Goal: Information Seeking & Learning: Learn about a topic

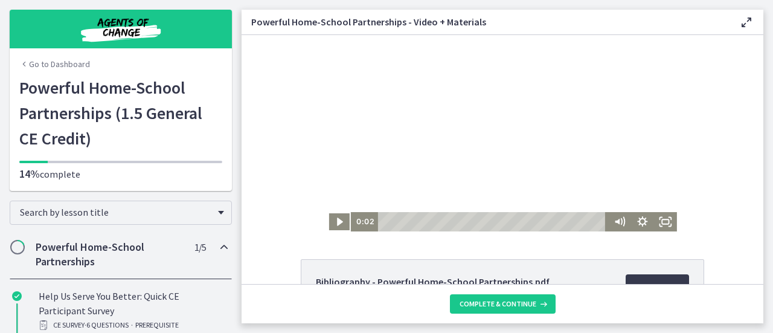
scroll to position [1, 0]
click at [338, 222] on icon "Play Video" at bounding box center [340, 220] width 23 height 19
click at [338, 223] on icon "Pause" at bounding box center [339, 220] width 6 height 7
click at [336, 223] on icon "Play Video" at bounding box center [340, 220] width 23 height 19
click at [662, 223] on icon "Fullscreen" at bounding box center [665, 220] width 23 height 19
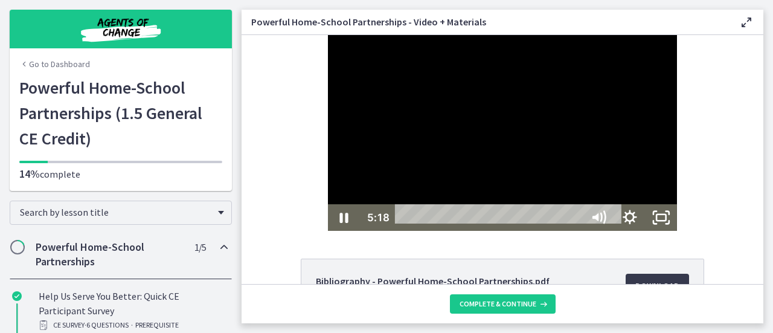
scroll to position [0, 0]
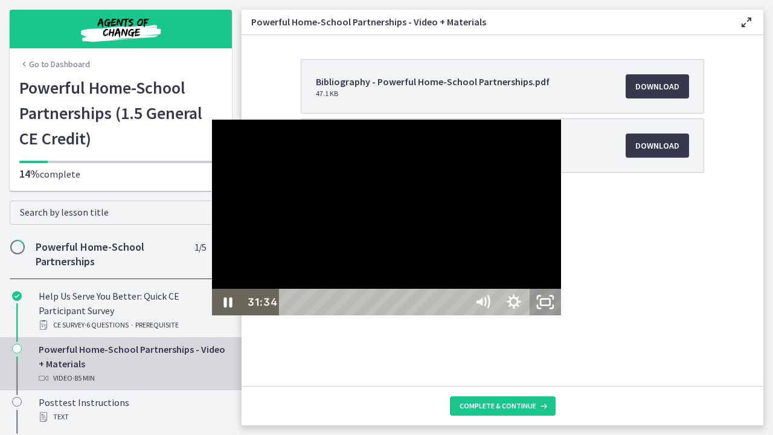
click at [561, 315] on icon "Unfullscreen" at bounding box center [545, 302] width 31 height 27
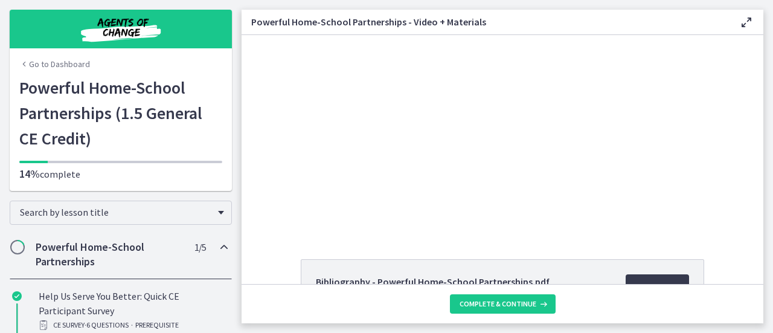
click at [691, 137] on div "Click for sound @keyframes VOLUME_SMALL_WAVE_FLASH { 0% { opacity: 0; } 33% { o…" at bounding box center [503, 133] width 522 height 196
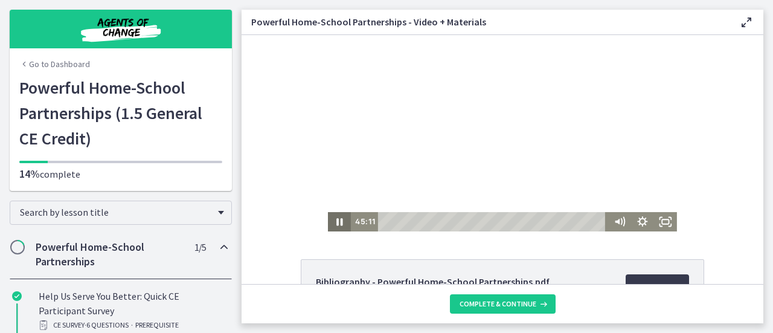
click at [336, 224] on icon "Pause" at bounding box center [339, 221] width 23 height 19
click at [337, 222] on icon "Play Video" at bounding box center [340, 222] width 7 height 10
click at [335, 222] on icon "Pause" at bounding box center [339, 221] width 23 height 19
click at [337, 222] on icon "Play Video" at bounding box center [340, 222] width 7 height 10
click at [665, 226] on icon "Fullscreen" at bounding box center [665, 221] width 23 height 19
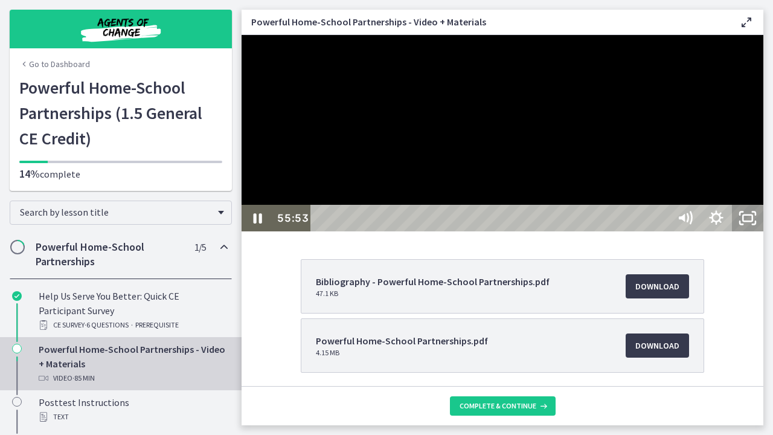
click at [763, 231] on icon "Unfullscreen" at bounding box center [747, 218] width 31 height 27
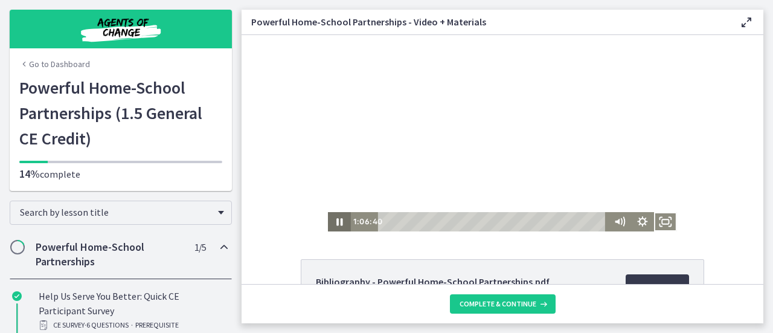
click at [329, 223] on icon "Pause" at bounding box center [339, 221] width 23 height 19
click at [337, 222] on icon "Play Video" at bounding box center [340, 222] width 7 height 10
click at [337, 224] on icon "Pause" at bounding box center [339, 221] width 7 height 9
click at [643, 226] on icon "Show settings menu" at bounding box center [643, 221] width 28 height 23
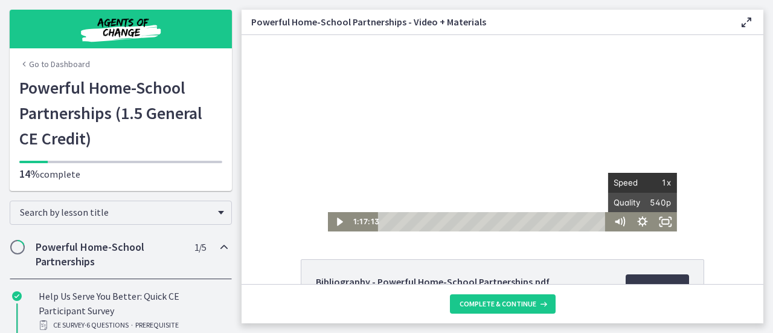
click at [664, 181] on span "1x" at bounding box center [657, 182] width 29 height 19
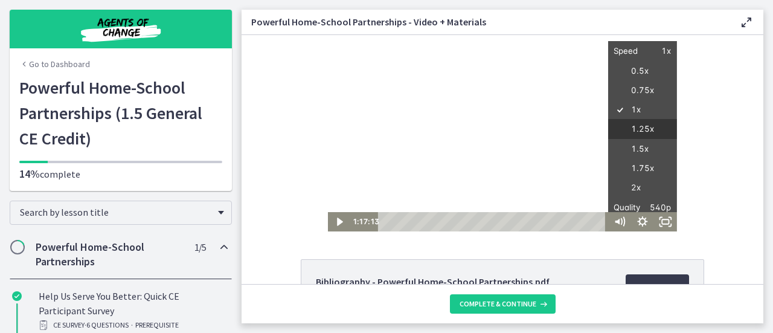
click at [648, 125] on label "1.25x" at bounding box center [642, 129] width 69 height 21
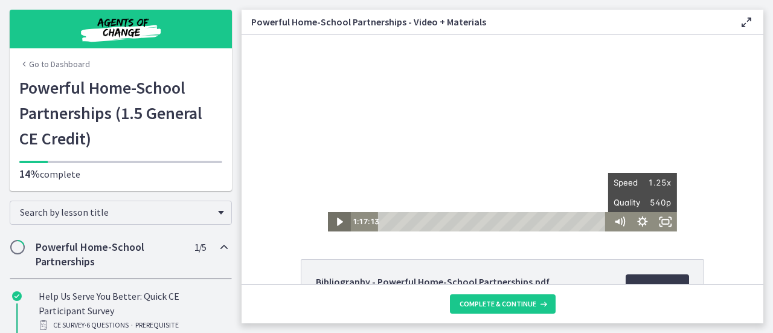
click at [330, 225] on icon "Play Video" at bounding box center [340, 221] width 23 height 19
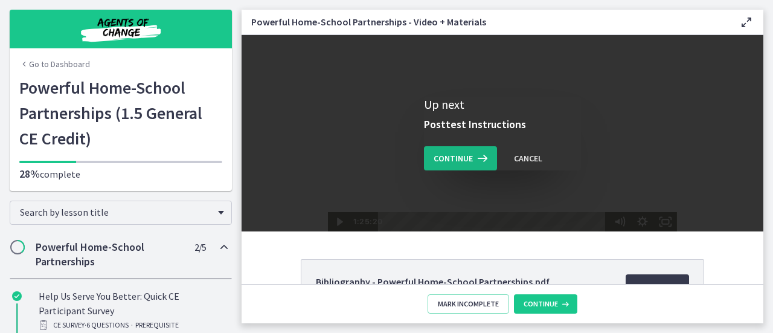
click at [455, 158] on span "Continue" at bounding box center [453, 158] width 39 height 14
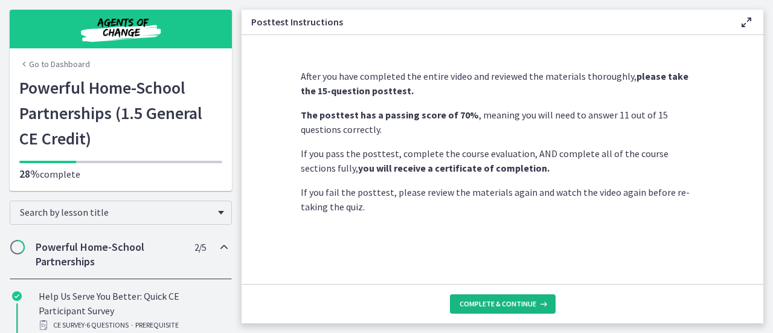
click at [477, 300] on span "Complete & continue" at bounding box center [498, 304] width 77 height 10
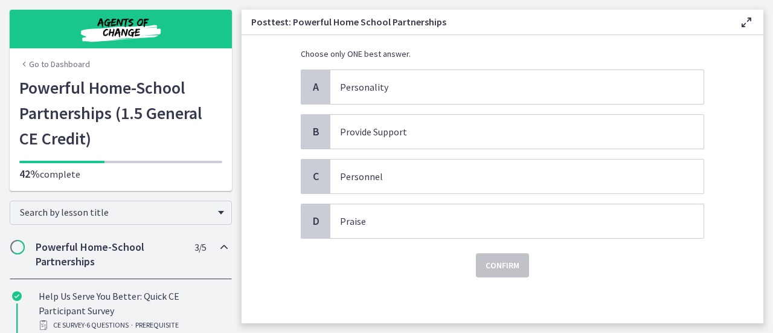
scroll to position [92, 0]
click at [386, 181] on p "Personnel" at bounding box center [505, 175] width 330 height 14
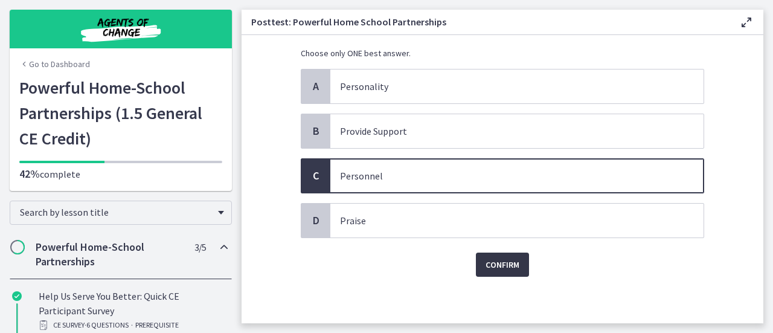
click at [498, 271] on button "Confirm" at bounding box center [502, 264] width 53 height 24
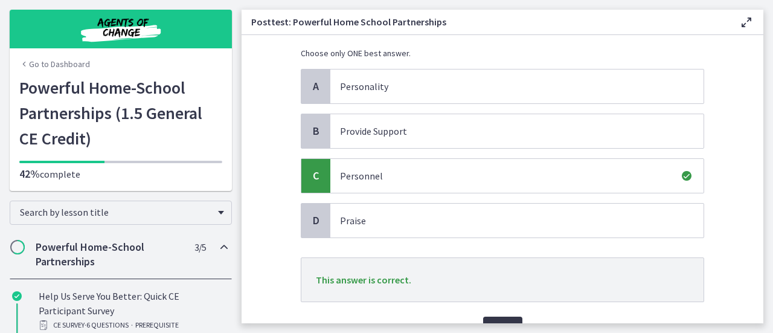
scroll to position [155, 0]
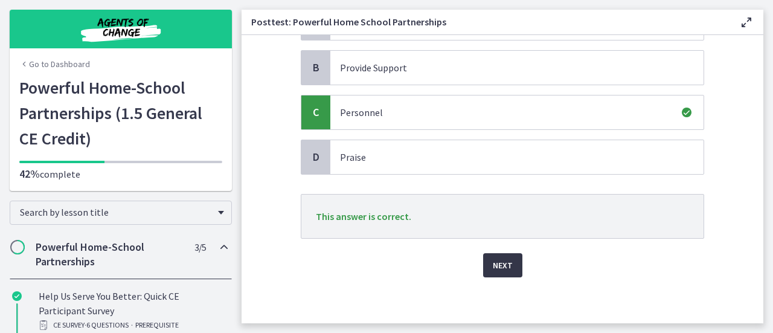
click at [498, 268] on span "Next" at bounding box center [503, 265] width 20 height 14
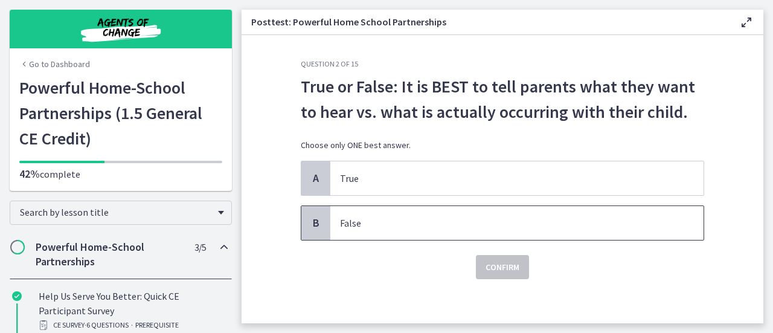
click at [345, 226] on p "False" at bounding box center [505, 223] width 330 height 14
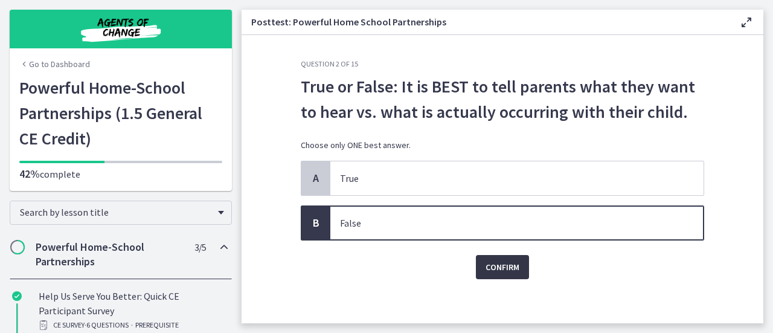
click at [488, 269] on span "Confirm" at bounding box center [503, 267] width 34 height 14
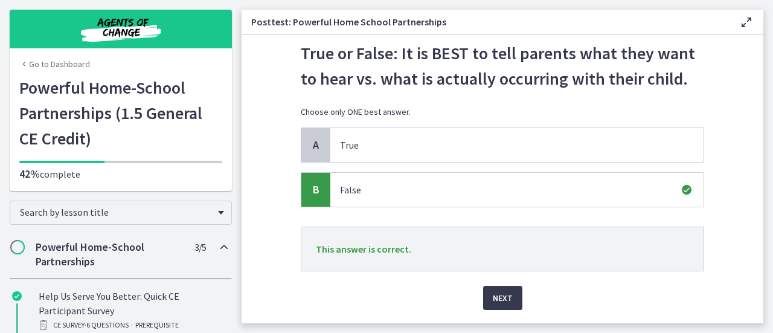
scroll to position [37, 0]
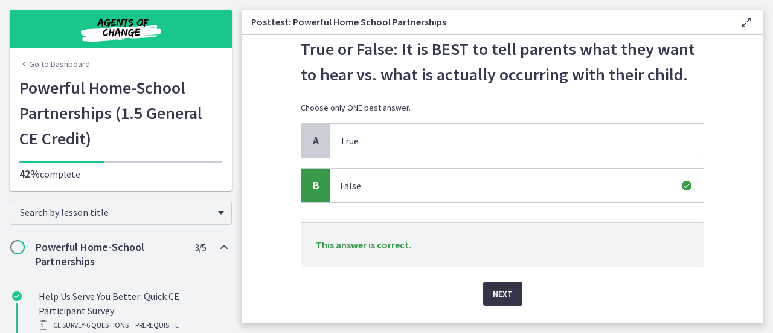
click at [495, 286] on span "Next" at bounding box center [503, 293] width 20 height 14
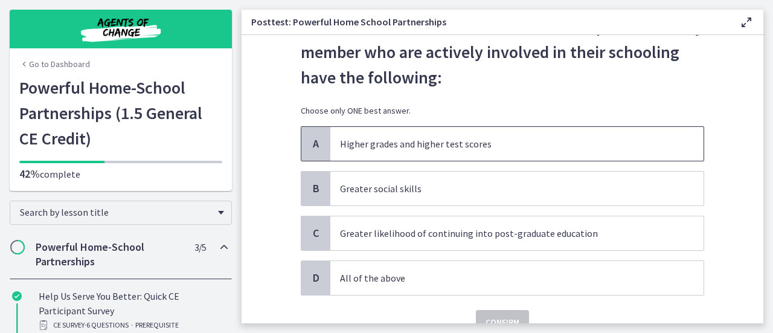
scroll to position [60, 0]
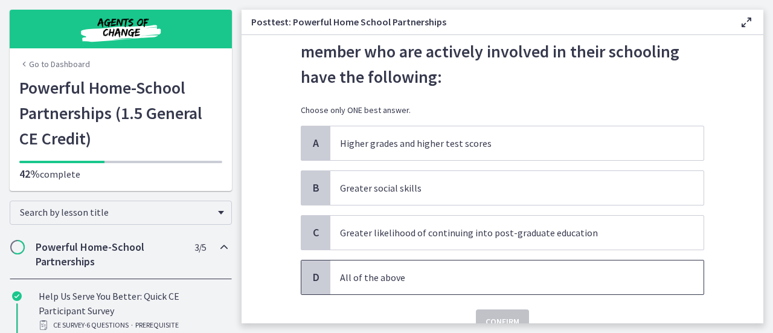
click at [367, 277] on p "All of the above" at bounding box center [505, 277] width 330 height 14
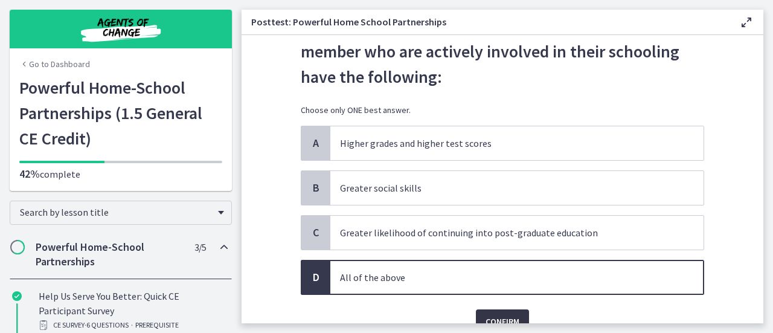
click at [515, 312] on button "Confirm" at bounding box center [502, 321] width 53 height 24
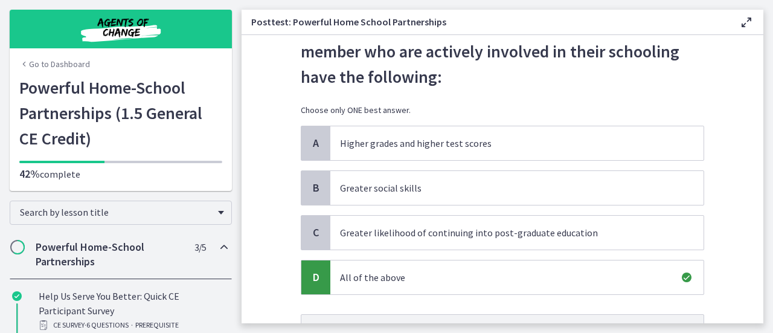
scroll to position [181, 0]
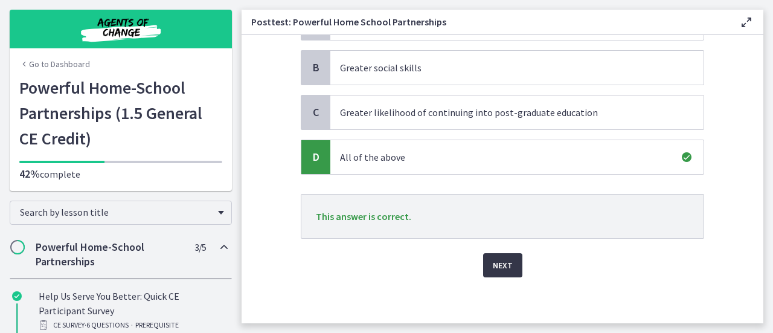
click at [502, 266] on span "Next" at bounding box center [503, 265] width 20 height 14
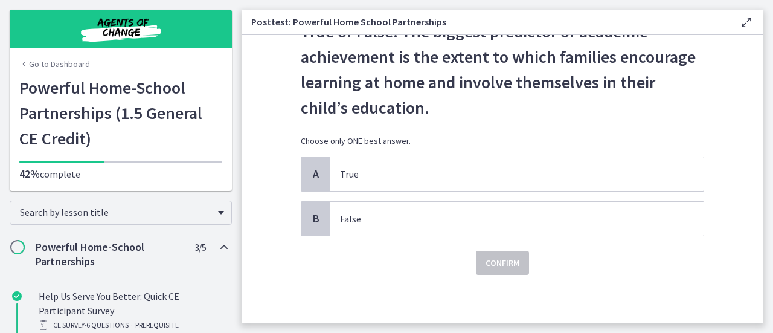
scroll to position [0, 0]
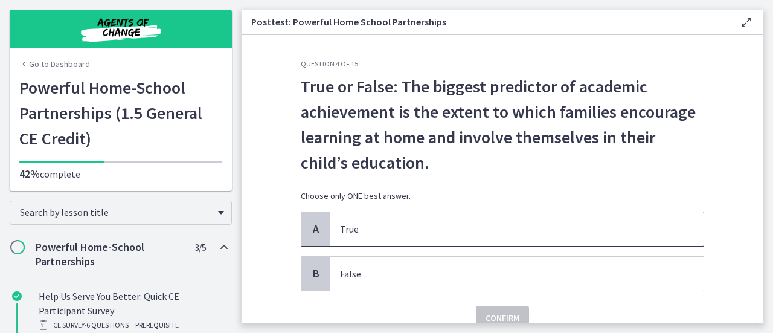
click at [374, 232] on p "True" at bounding box center [505, 229] width 330 height 14
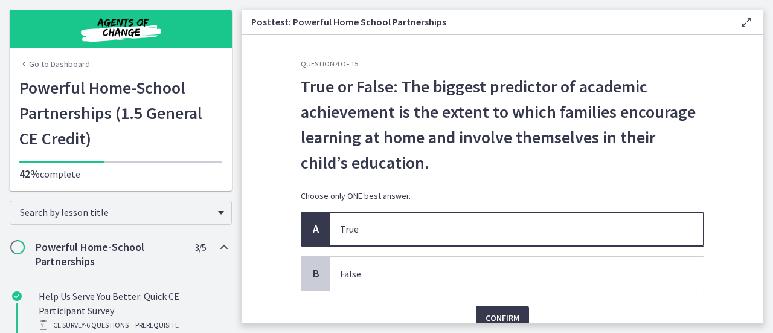
scroll to position [54, 0]
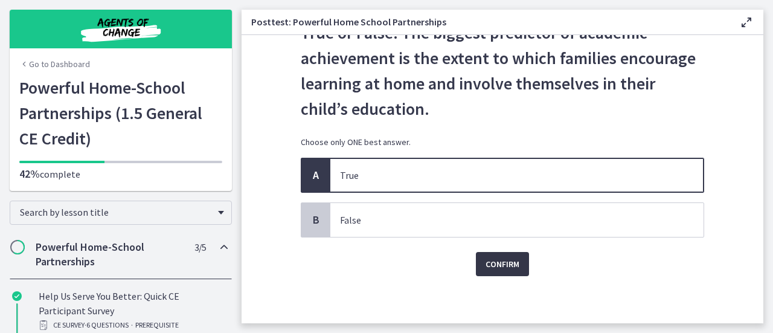
click at [504, 261] on span "Confirm" at bounding box center [503, 264] width 34 height 14
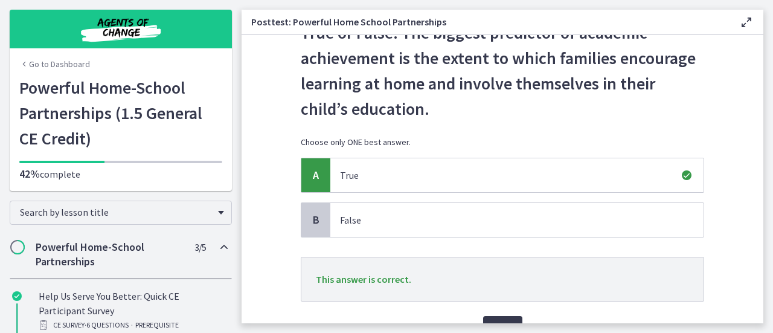
scroll to position [108, 0]
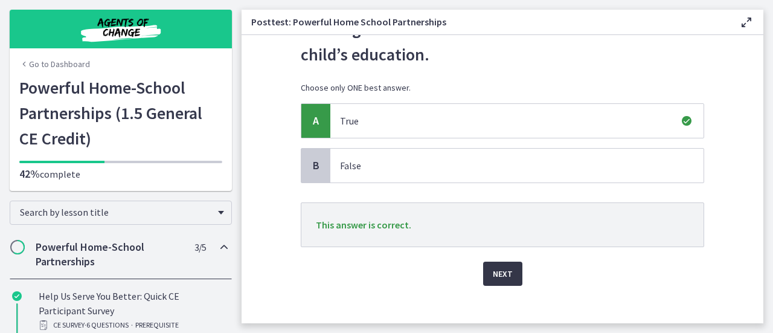
click at [493, 276] on span "Next" at bounding box center [503, 273] width 20 height 14
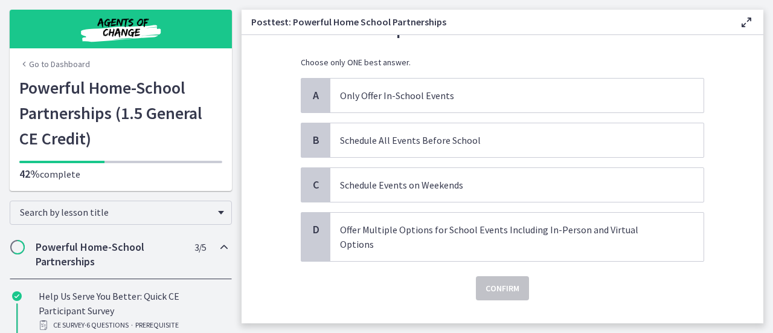
scroll to position [92, 0]
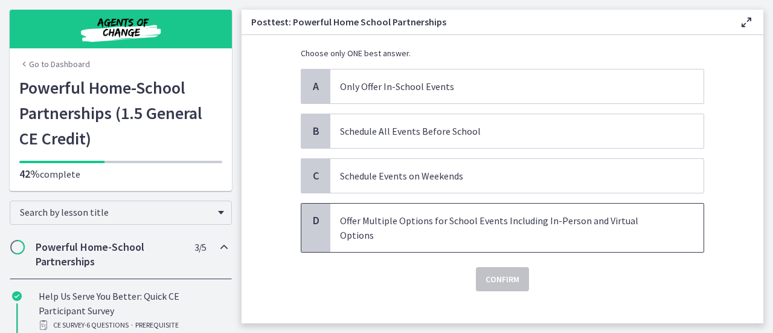
click at [374, 220] on p "Offer Multiple Options for School Events Including In-Person and Virtual Options" at bounding box center [505, 227] width 330 height 29
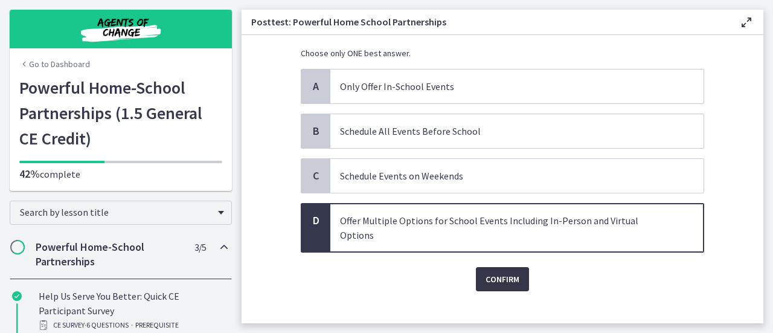
click at [512, 272] on span "Confirm" at bounding box center [503, 279] width 34 height 14
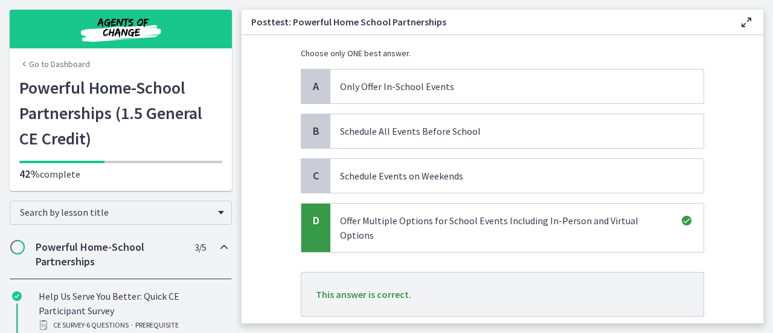
scroll to position [155, 0]
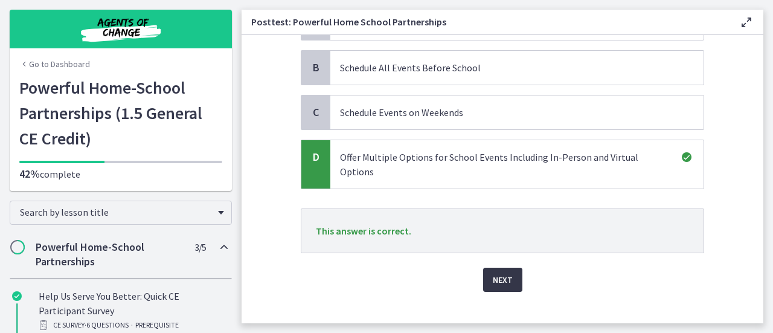
click at [498, 272] on span "Next" at bounding box center [503, 279] width 20 height 14
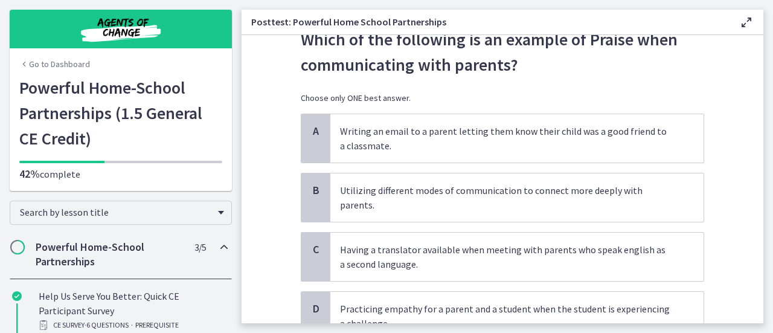
scroll to position [50, 0]
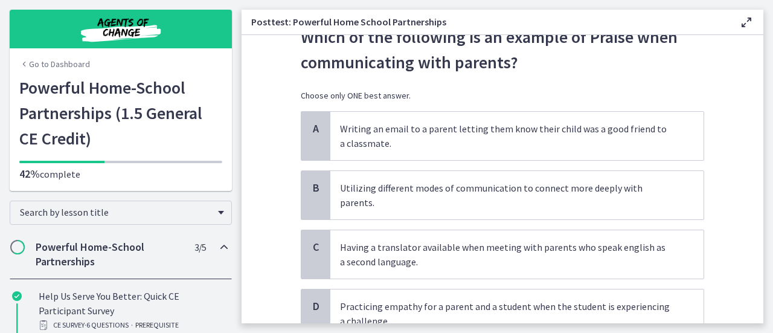
click at [277, 103] on section "Question 6 of 15 Which of the following is an example of Praise when communicat…" at bounding box center [503, 179] width 522 height 288
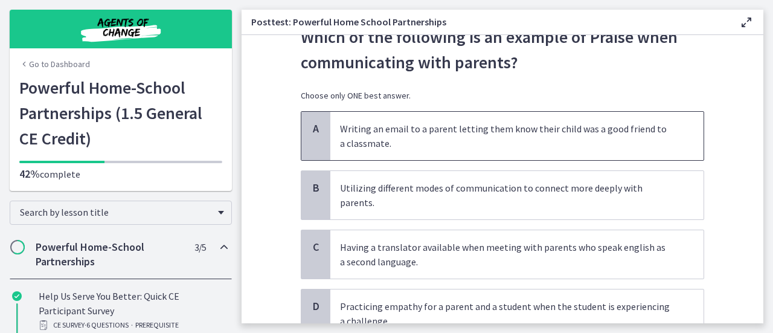
click at [372, 133] on p "Writing an email to a parent letting them know their child was a good friend to…" at bounding box center [505, 135] width 330 height 29
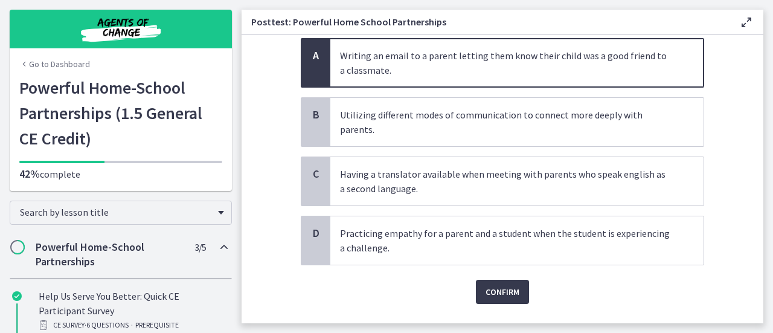
scroll to position [123, 0]
click at [489, 284] on span "Confirm" at bounding box center [503, 291] width 34 height 14
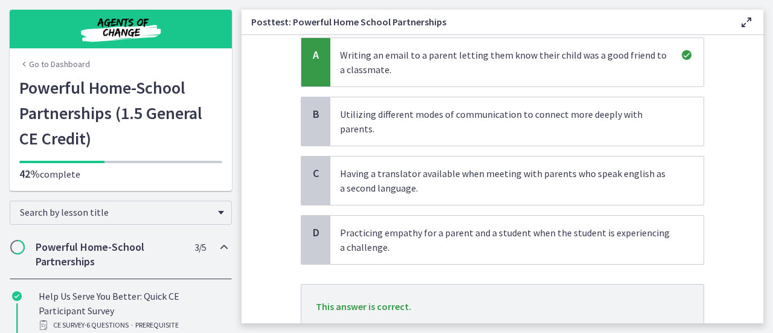
scroll to position [199, 0]
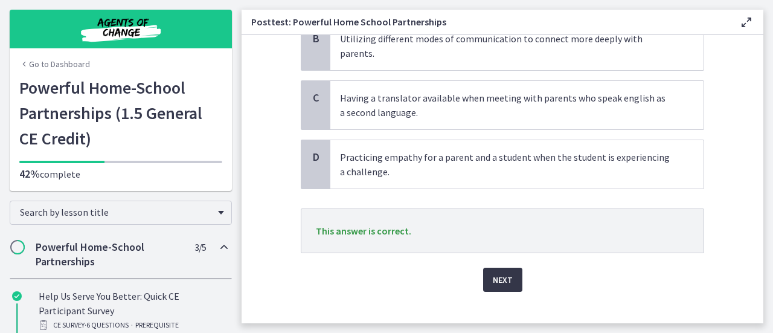
click at [500, 272] on span "Next" at bounding box center [503, 279] width 20 height 14
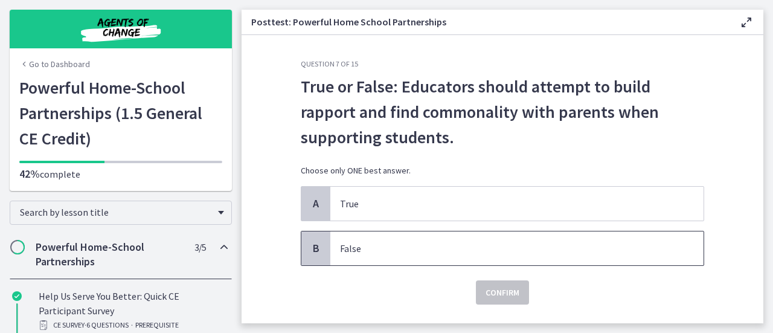
click at [500, 264] on span "False" at bounding box center [516, 248] width 373 height 34
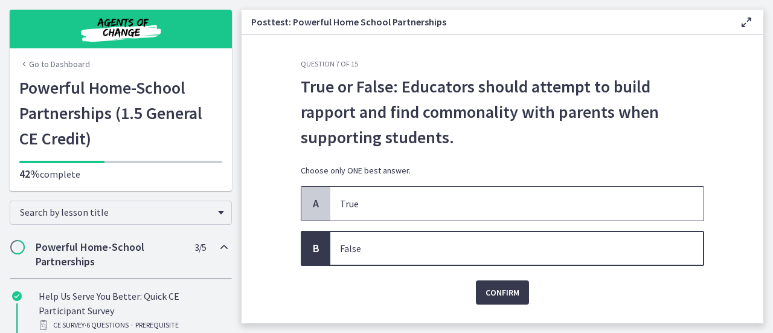
click at [518, 207] on p "True" at bounding box center [505, 203] width 330 height 14
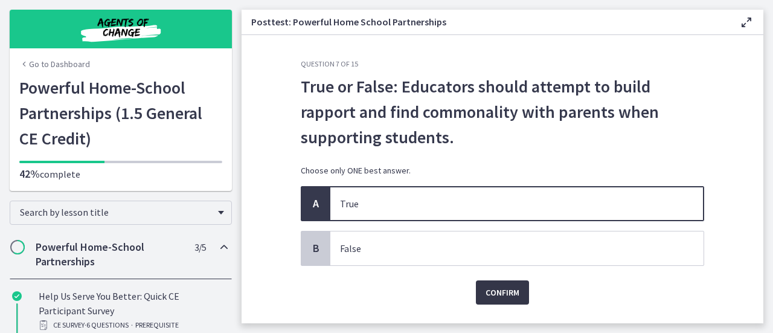
click at [502, 282] on button "Confirm" at bounding box center [502, 292] width 53 height 24
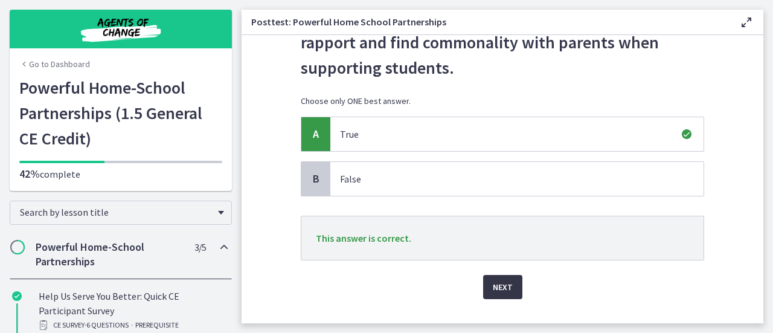
scroll to position [70, 0]
click at [499, 288] on span "Next" at bounding box center [503, 286] width 20 height 14
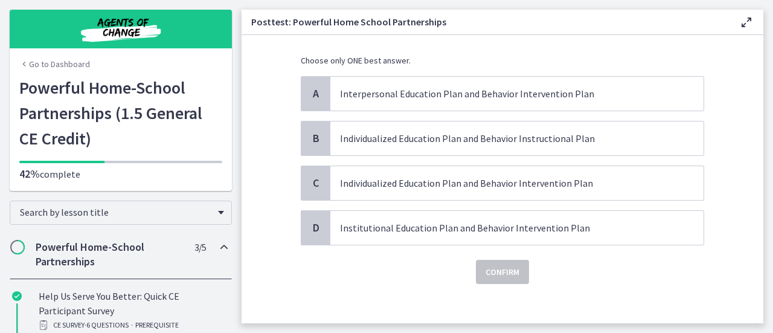
scroll to position [86, 0]
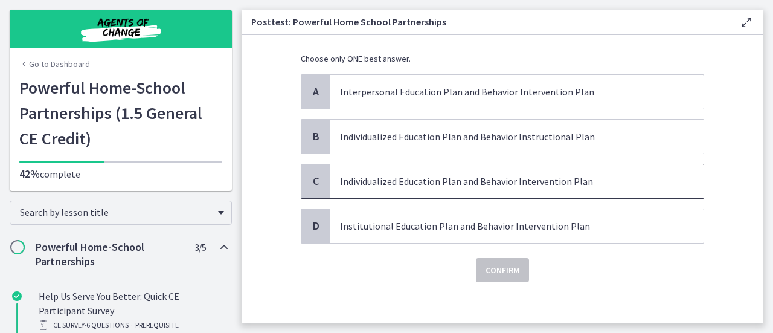
click at [368, 181] on p "Individualized Education Plan and Behavior Intervention Plan" at bounding box center [505, 181] width 330 height 14
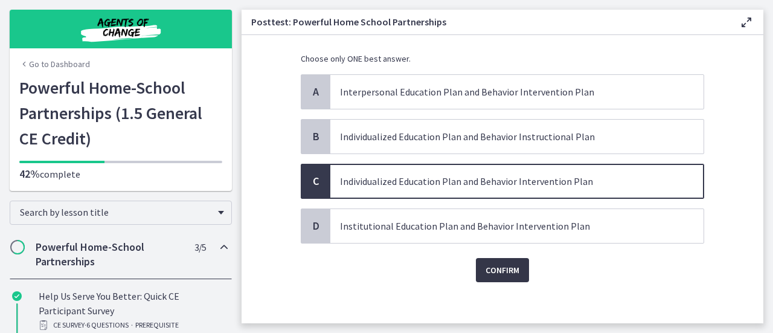
click at [496, 263] on span "Confirm" at bounding box center [503, 270] width 34 height 14
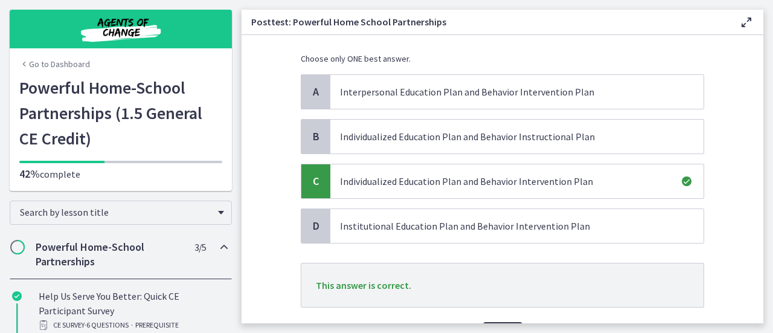
scroll to position [155, 0]
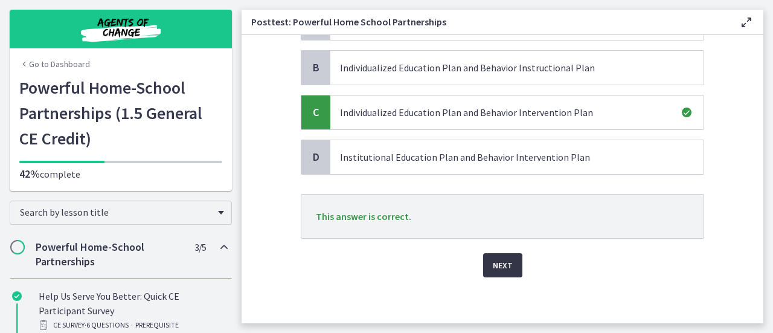
click at [493, 265] on span "Next" at bounding box center [503, 265] width 20 height 14
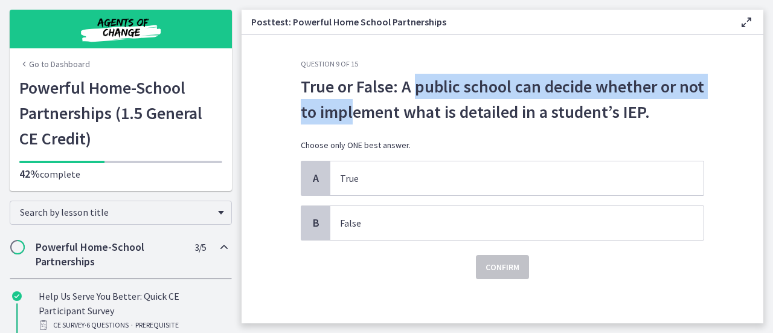
drag, startPoint x: 369, startPoint y: 99, endPoint x: 404, endPoint y: 89, distance: 36.5
click at [404, 89] on p "True or False: A public school can decide whether or not to implement what is d…" at bounding box center [502, 99] width 403 height 51
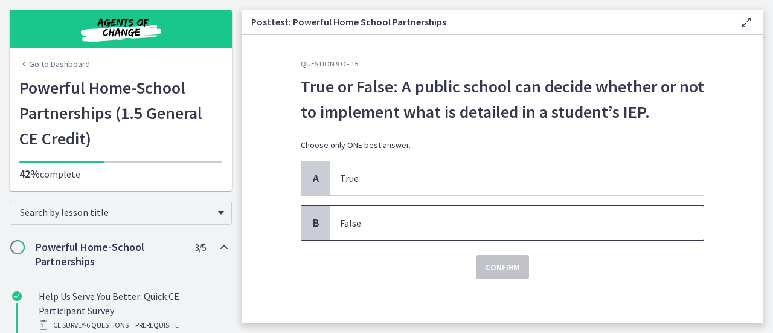
click at [434, 223] on p "False" at bounding box center [505, 223] width 330 height 14
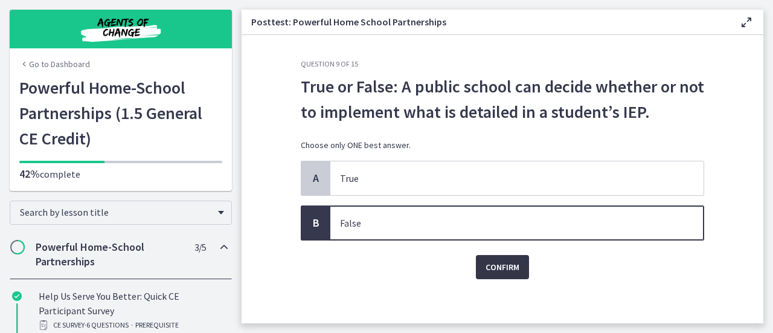
click at [511, 270] on span "Confirm" at bounding box center [503, 267] width 34 height 14
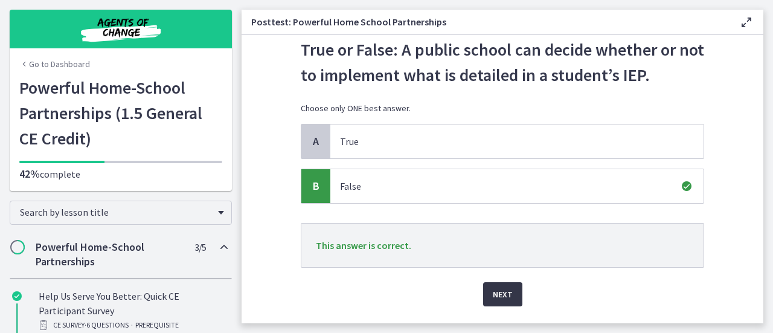
scroll to position [37, 0]
click at [498, 291] on span "Next" at bounding box center [503, 293] width 20 height 14
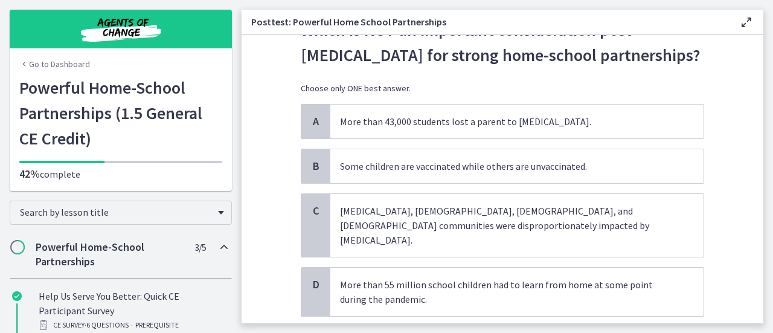
scroll to position [56, 0]
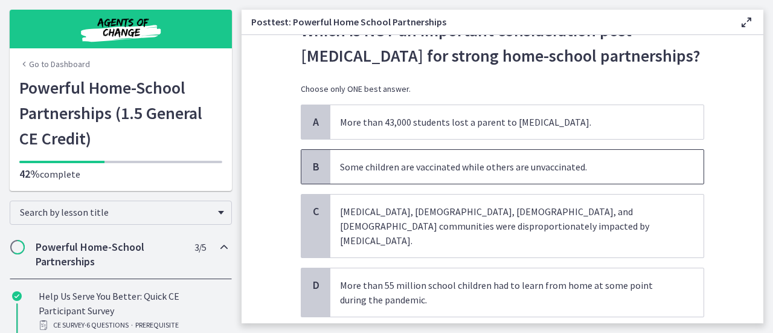
click at [405, 176] on span "Some children are vaccinated while others are unvaccinated." at bounding box center [516, 167] width 373 height 34
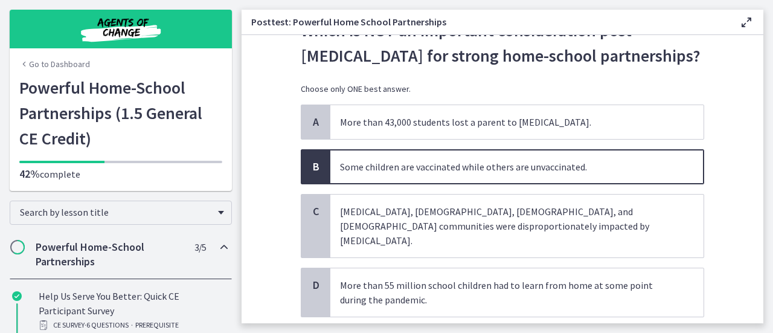
scroll to position [91, 0]
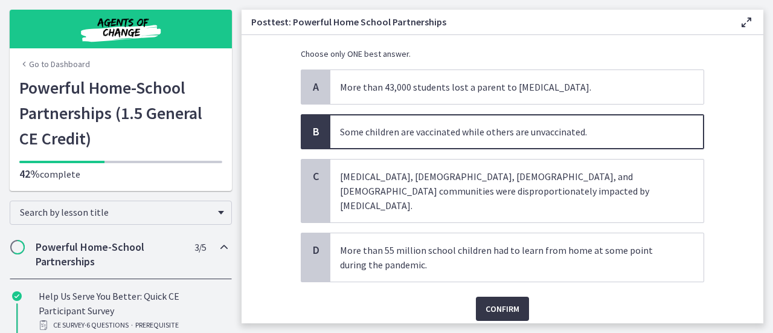
click at [486, 301] on button "Confirm" at bounding box center [502, 309] width 53 height 24
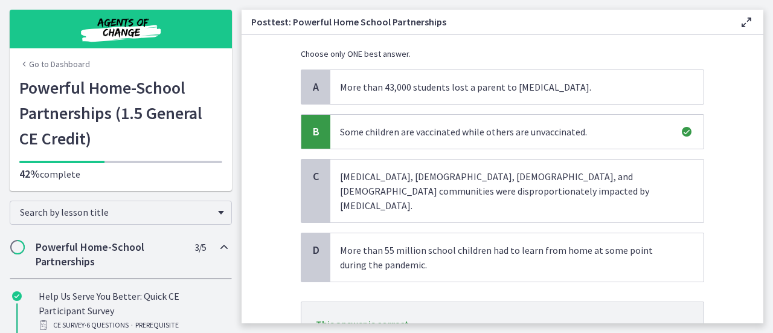
scroll to position [160, 0]
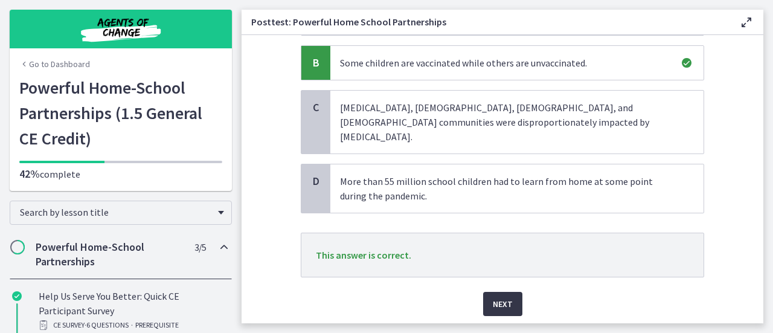
click at [486, 292] on button "Next" at bounding box center [502, 304] width 39 height 24
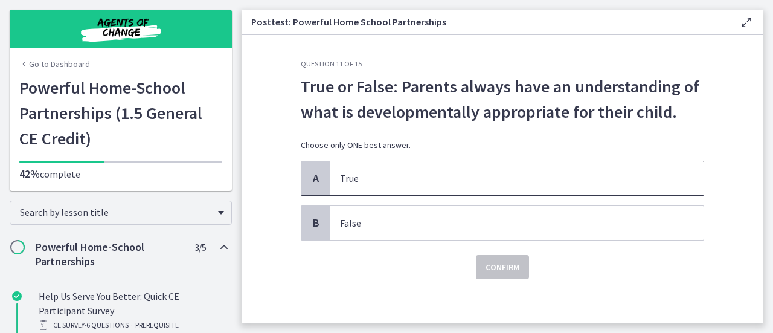
click at [330, 173] on span "True" at bounding box center [516, 178] width 373 height 34
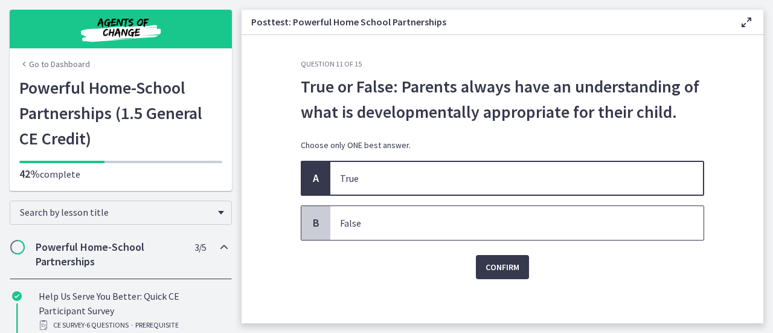
click at [356, 219] on p "False" at bounding box center [505, 223] width 330 height 14
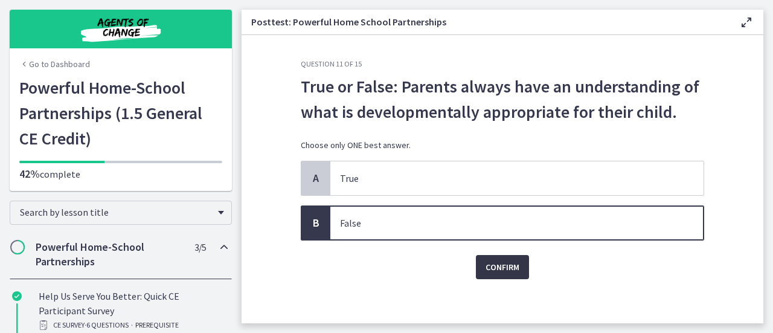
click at [487, 261] on span "Confirm" at bounding box center [503, 267] width 34 height 14
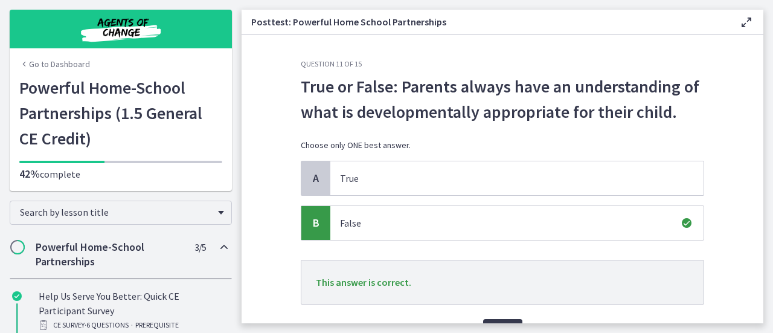
scroll to position [66, 0]
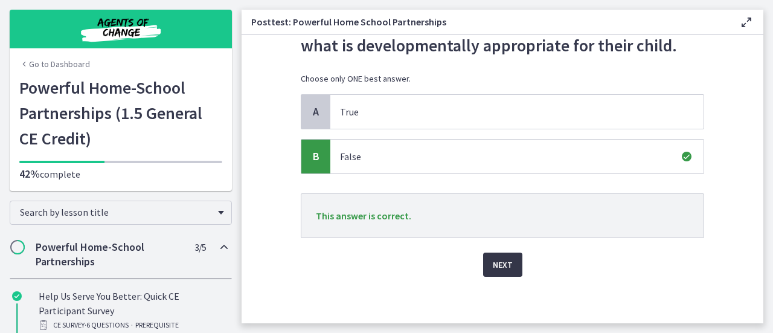
click at [503, 260] on span "Next" at bounding box center [503, 264] width 20 height 14
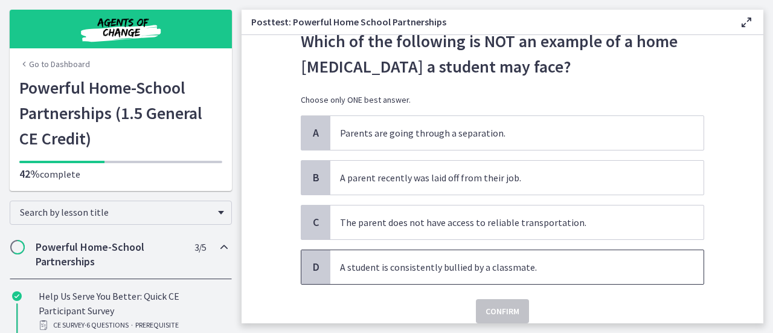
scroll to position [49, 0]
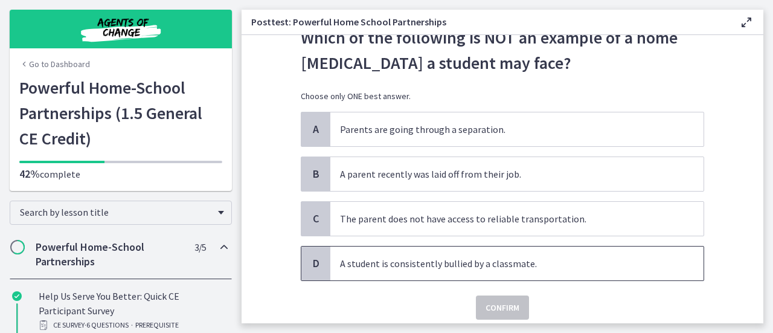
click at [359, 268] on p "A student is consistently bullied by a classmate." at bounding box center [505, 263] width 330 height 14
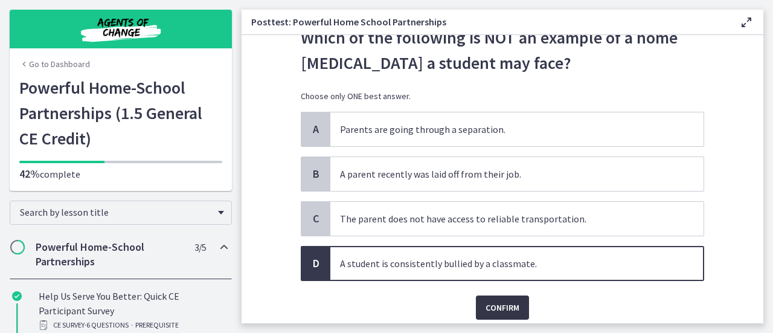
click at [486, 311] on span "Confirm" at bounding box center [503, 307] width 34 height 14
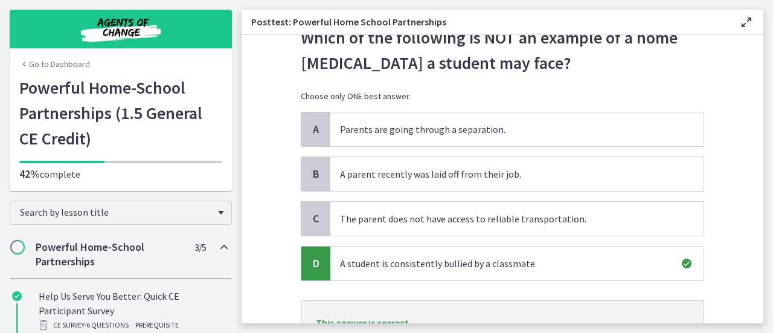
scroll to position [132, 0]
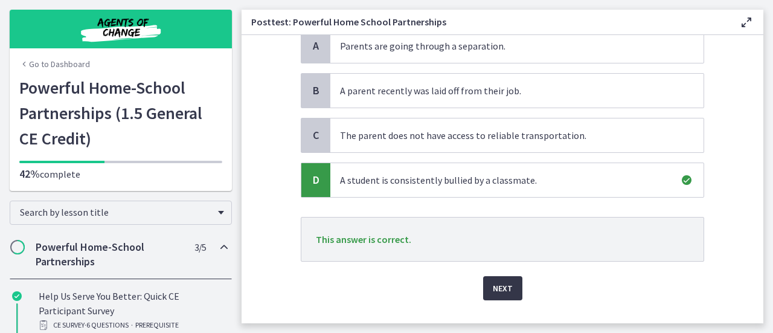
click at [483, 290] on button "Next" at bounding box center [502, 288] width 39 height 24
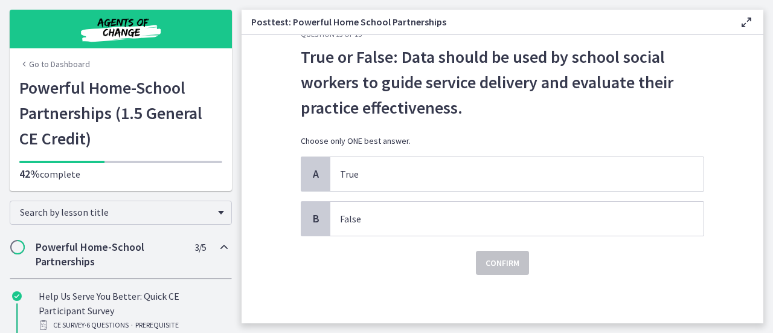
scroll to position [0, 0]
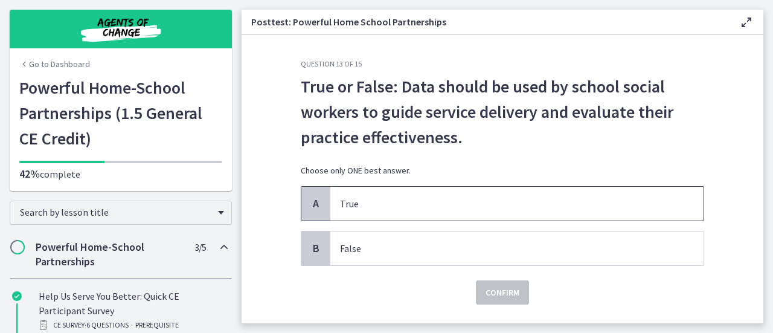
click at [433, 204] on p "True" at bounding box center [505, 203] width 330 height 14
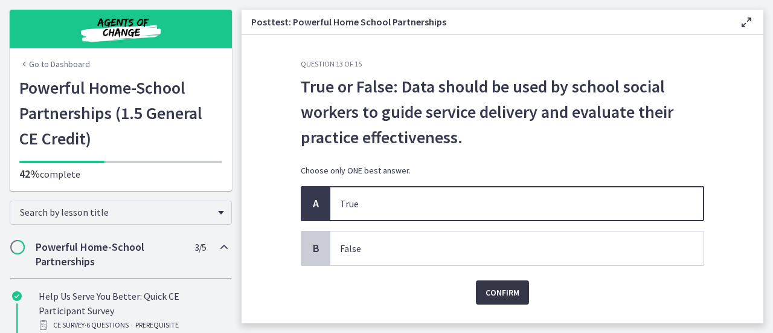
click at [502, 301] on button "Confirm" at bounding box center [502, 292] width 53 height 24
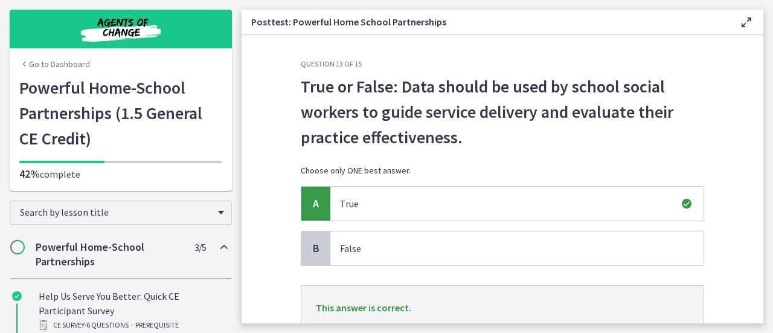
scroll to position [92, 0]
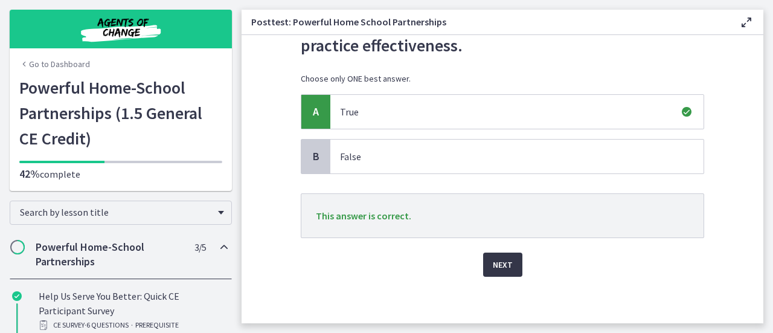
click at [493, 266] on span "Next" at bounding box center [503, 264] width 20 height 14
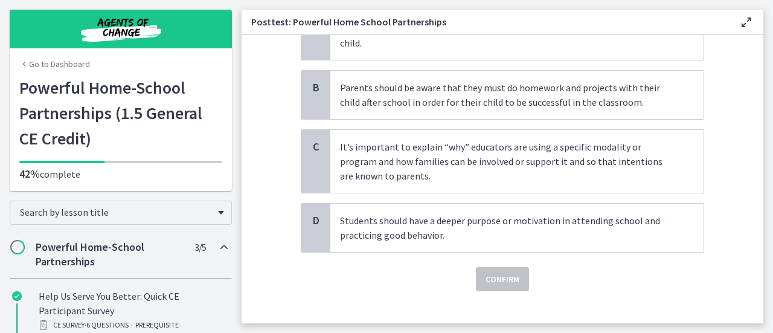
scroll to position [175, 0]
click at [383, 161] on p "It’s important to explain “why” educators are using a specific modality or prog…" at bounding box center [505, 160] width 330 height 43
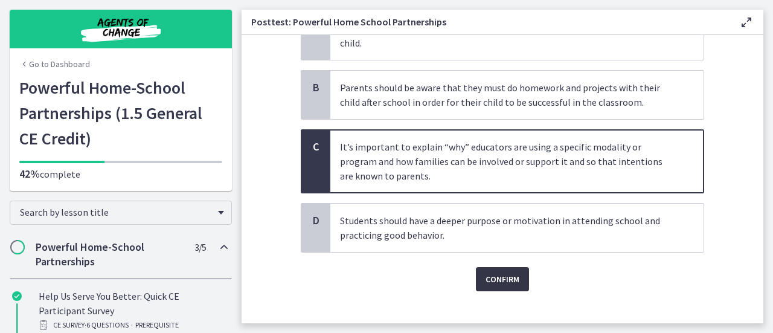
click at [486, 272] on span "Confirm" at bounding box center [503, 279] width 34 height 14
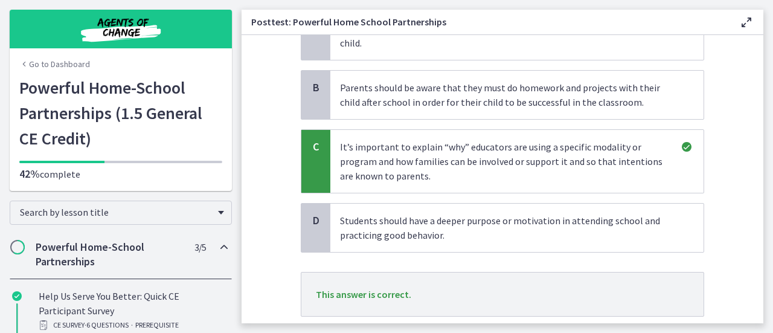
scroll to position [239, 0]
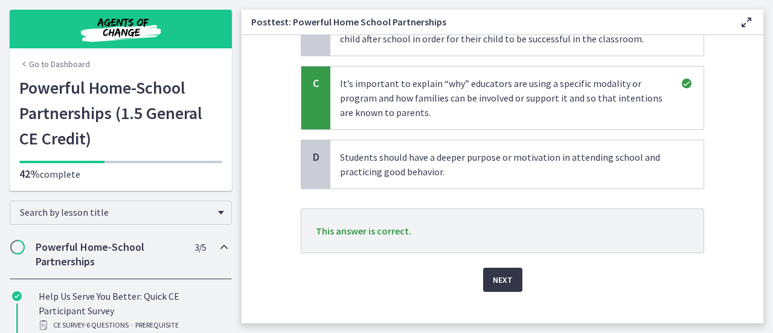
click at [493, 272] on span "Next" at bounding box center [503, 279] width 20 height 14
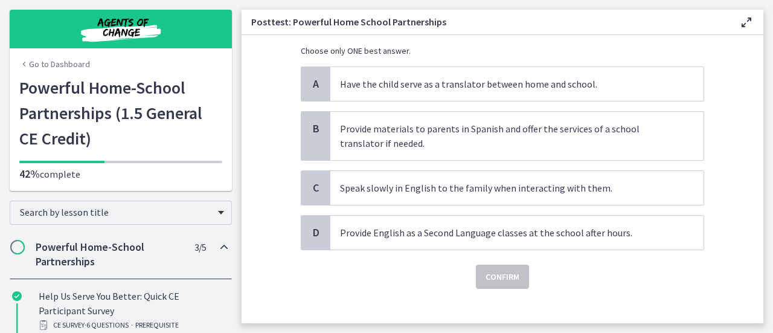
scroll to position [132, 0]
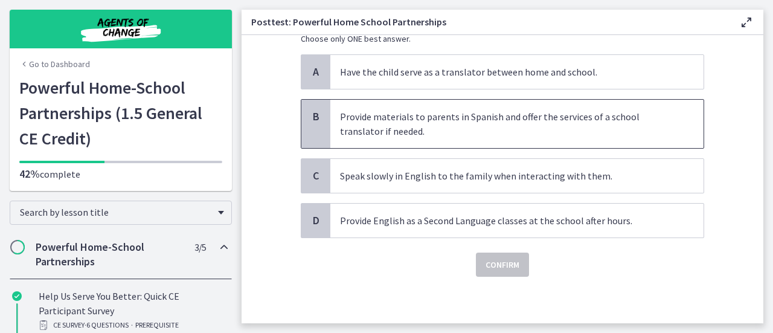
click at [396, 133] on p "Provide materials to parents in Spanish and offer the services of a school tran…" at bounding box center [505, 123] width 330 height 29
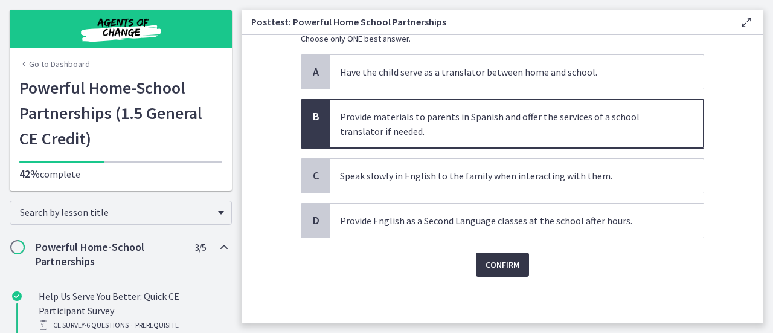
click at [503, 264] on span "Confirm" at bounding box center [503, 264] width 34 height 14
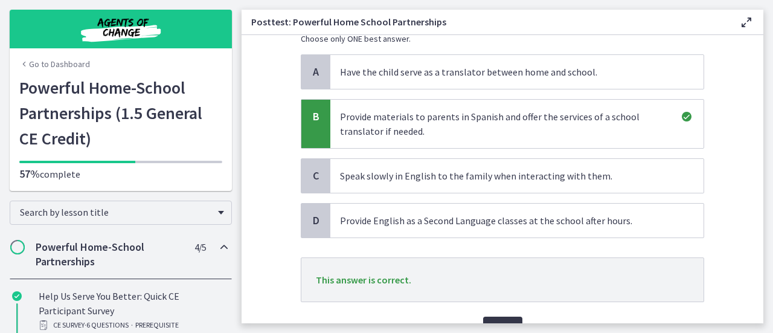
scroll to position [195, 0]
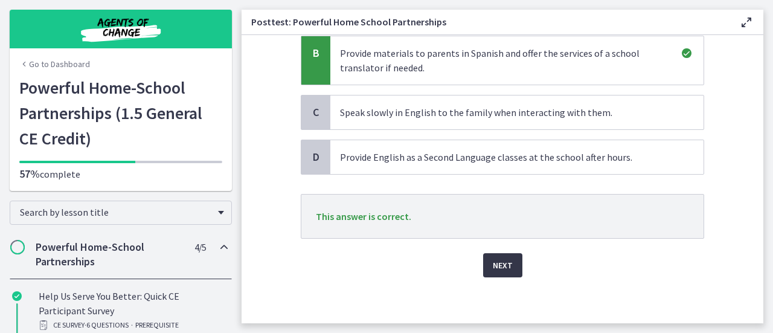
click at [505, 266] on span "Next" at bounding box center [503, 265] width 20 height 14
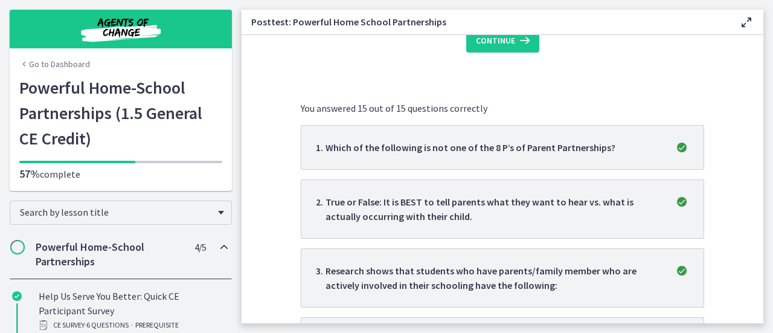
scroll to position [0, 0]
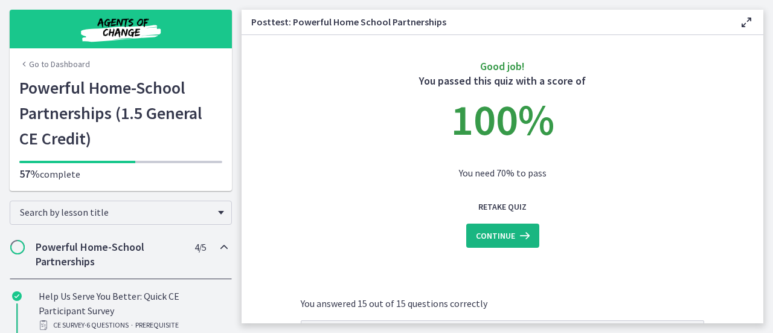
click at [518, 243] on button "Continue" at bounding box center [502, 235] width 73 height 24
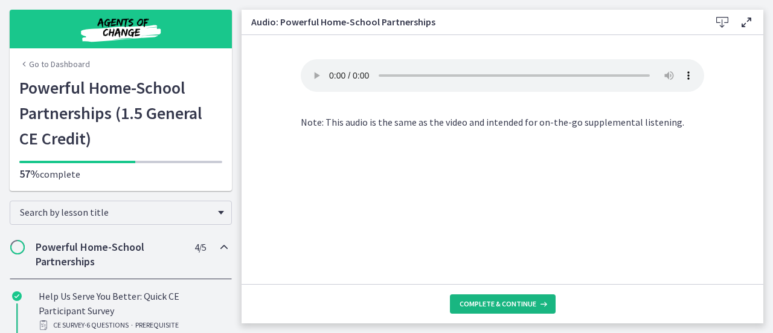
click at [498, 300] on span "Complete & continue" at bounding box center [498, 304] width 77 height 10
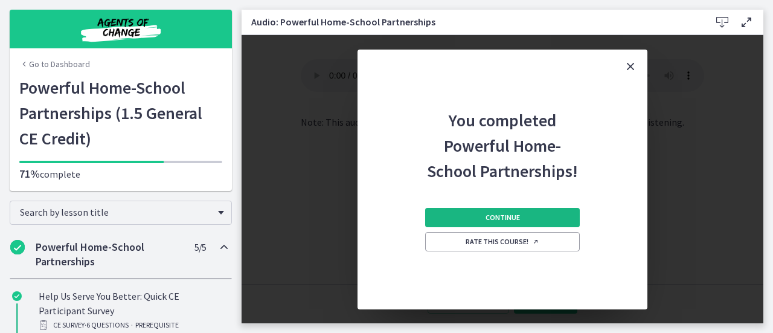
click at [517, 219] on span "Continue" at bounding box center [503, 218] width 34 height 10
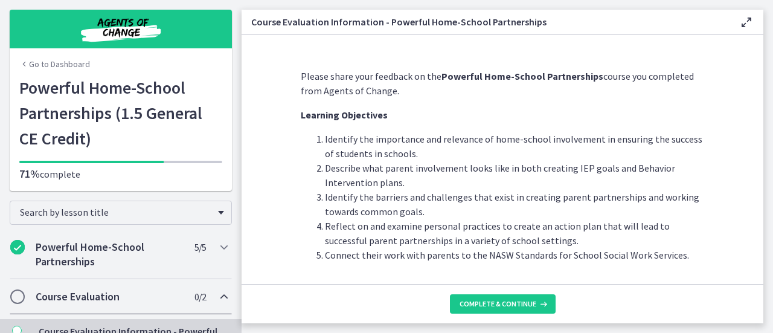
scroll to position [36, 0]
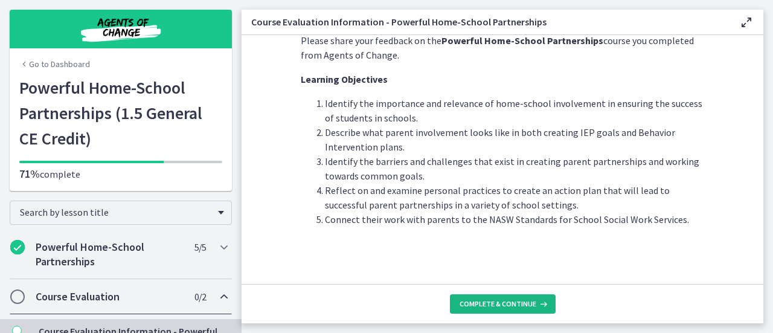
click at [487, 304] on span "Complete & continue" at bounding box center [498, 304] width 77 height 10
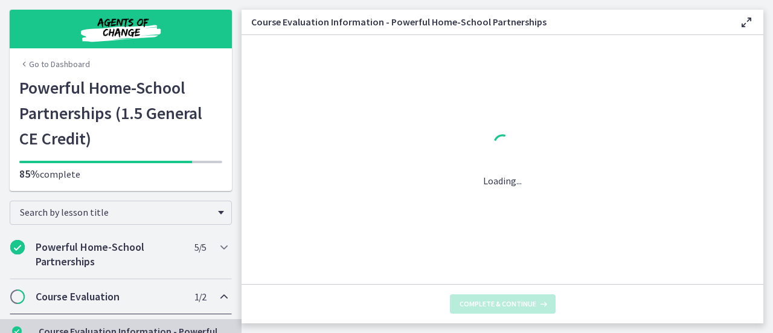
scroll to position [0, 0]
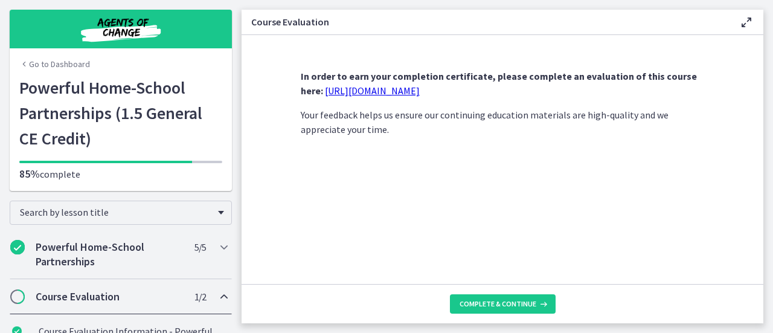
click at [384, 94] on link "[URL][DOMAIN_NAME]" at bounding box center [372, 91] width 95 height 12
click at [485, 307] on span "Complete & continue" at bounding box center [498, 304] width 77 height 10
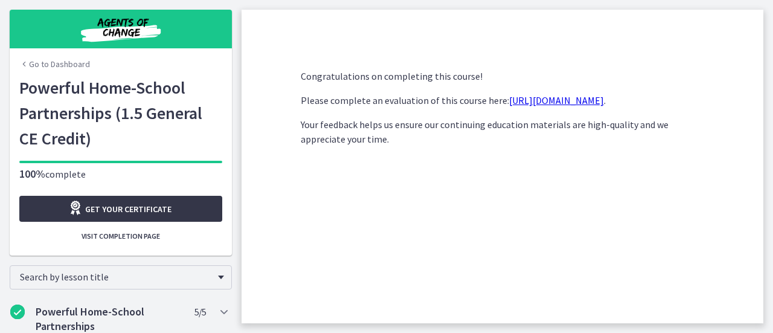
click at [152, 213] on span "Get your certificate" at bounding box center [128, 209] width 86 height 14
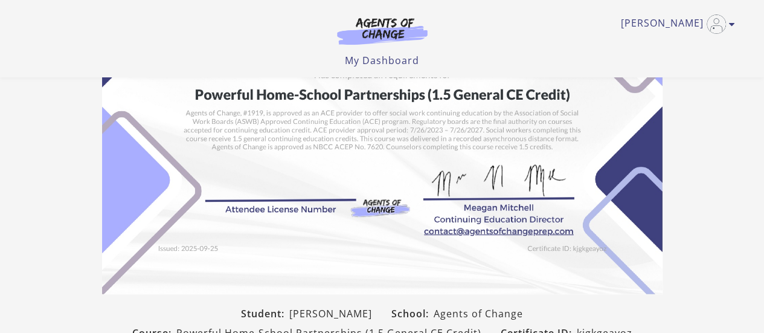
scroll to position [158, 0]
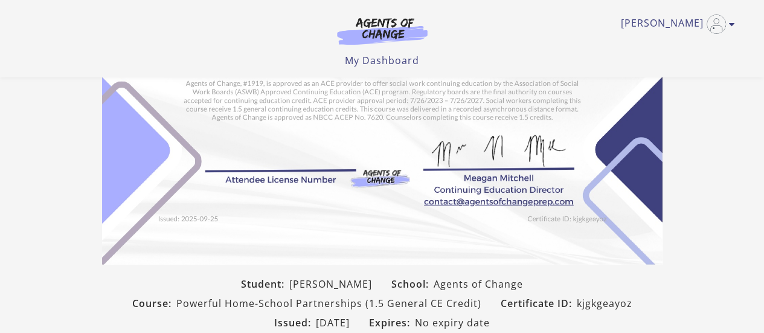
click at [152, 213] on img at bounding box center [382, 67] width 560 height 396
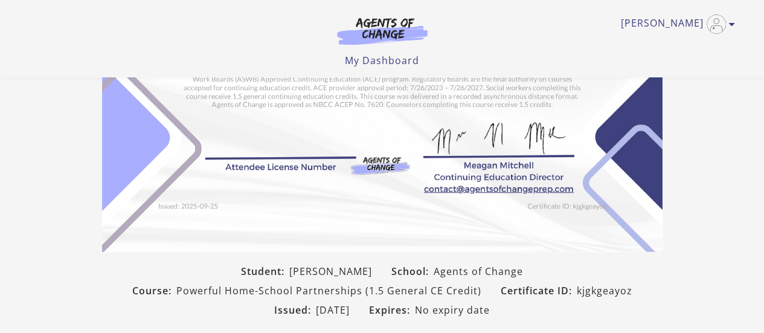
scroll to position [0, 0]
